Goal: Find contact information: Find contact information

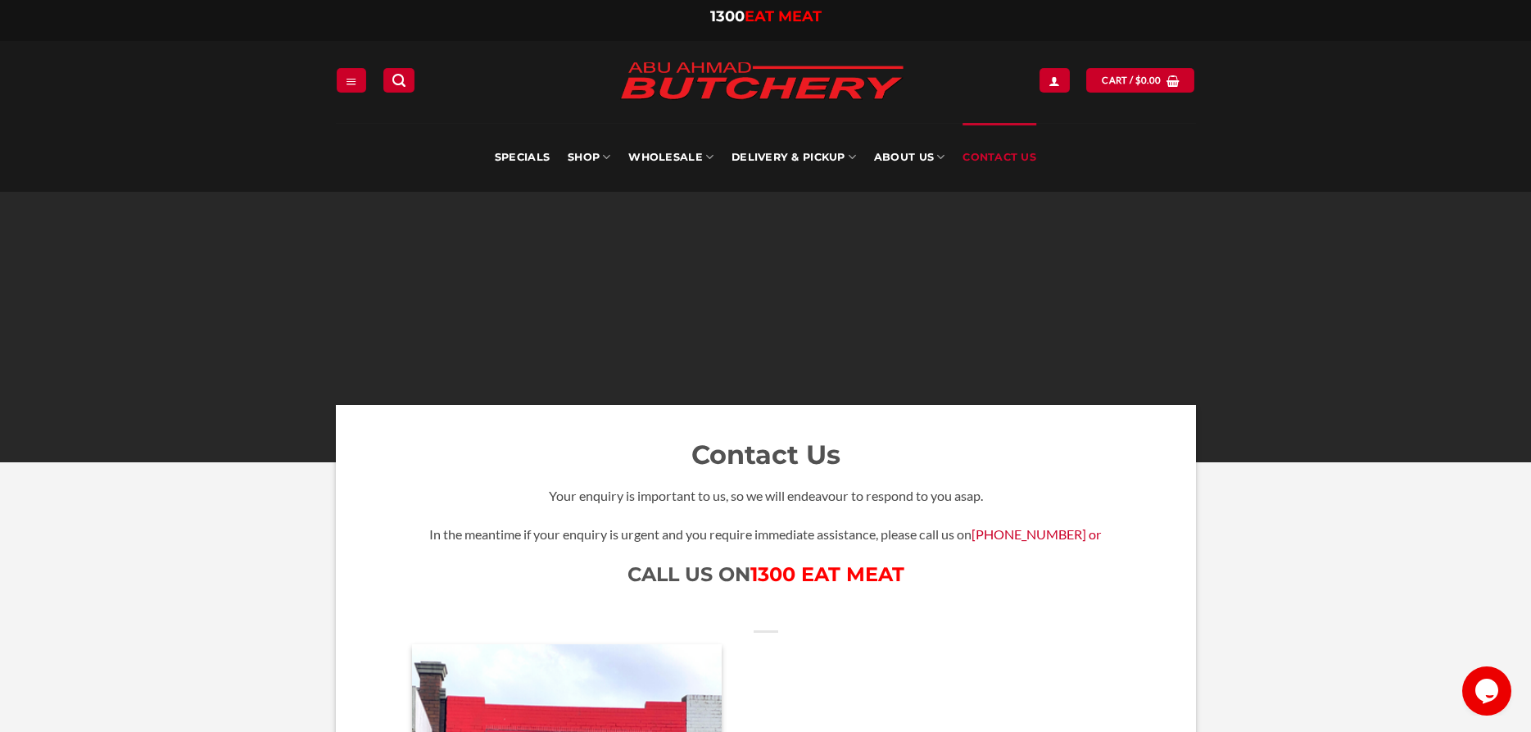
click at [817, 86] on img at bounding box center [761, 82] width 311 height 62
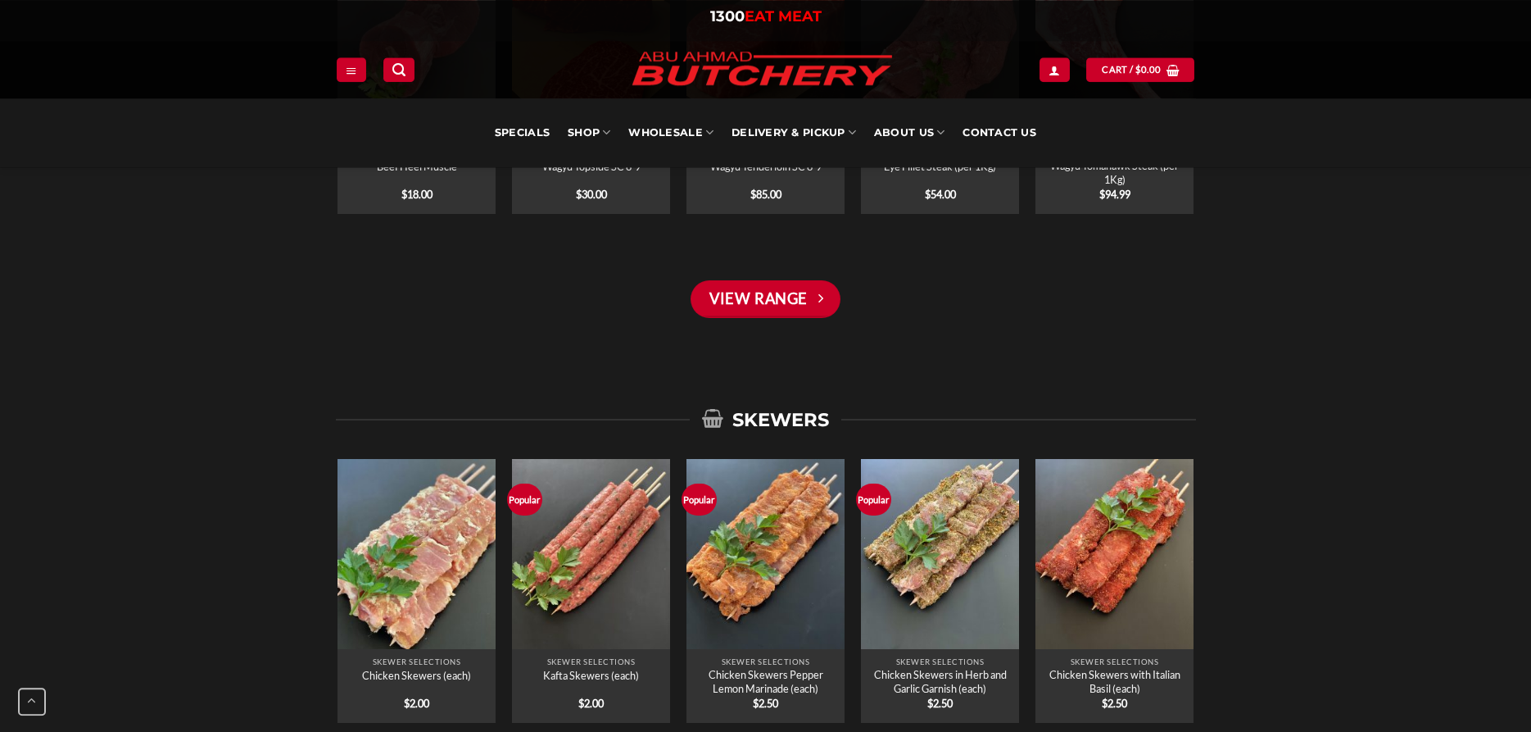
scroll to position [1411, 0]
